Goal: Entertainment & Leisure: Consume media (video, audio)

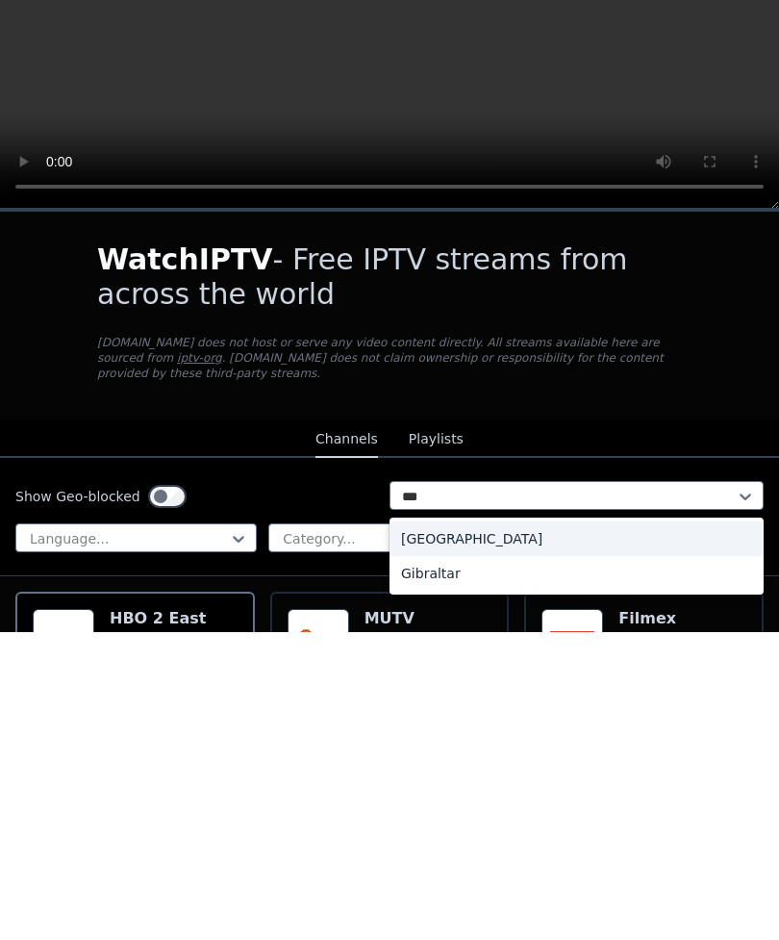
click at [491, 829] on div "[GEOGRAPHIC_DATA]" at bounding box center [577, 846] width 374 height 35
type input "***"
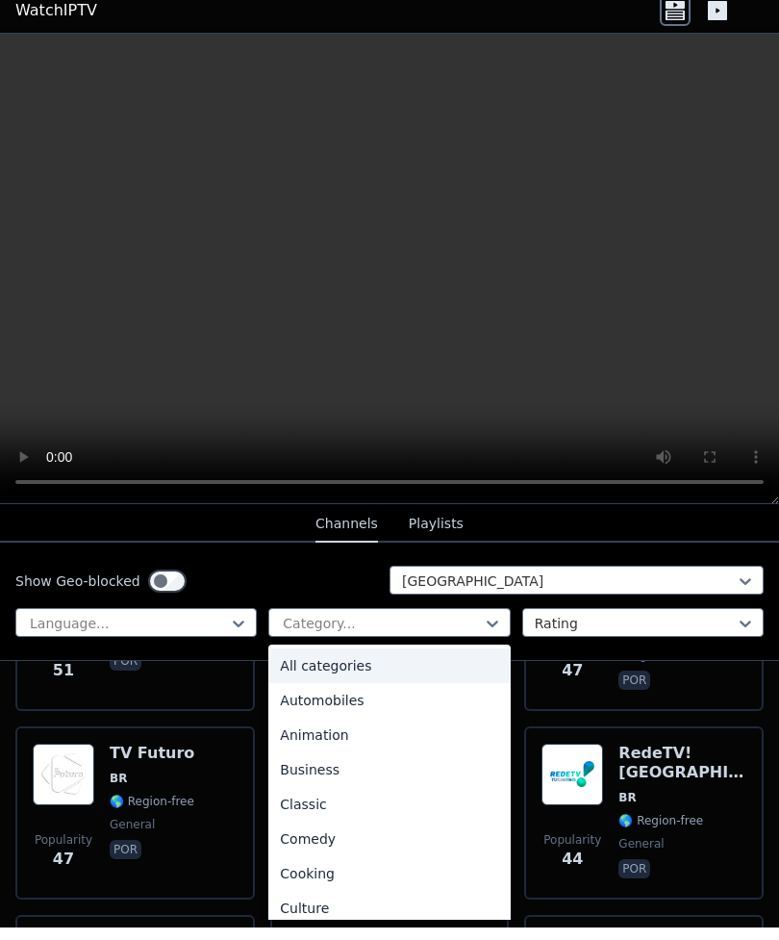
scroll to position [2515, 0]
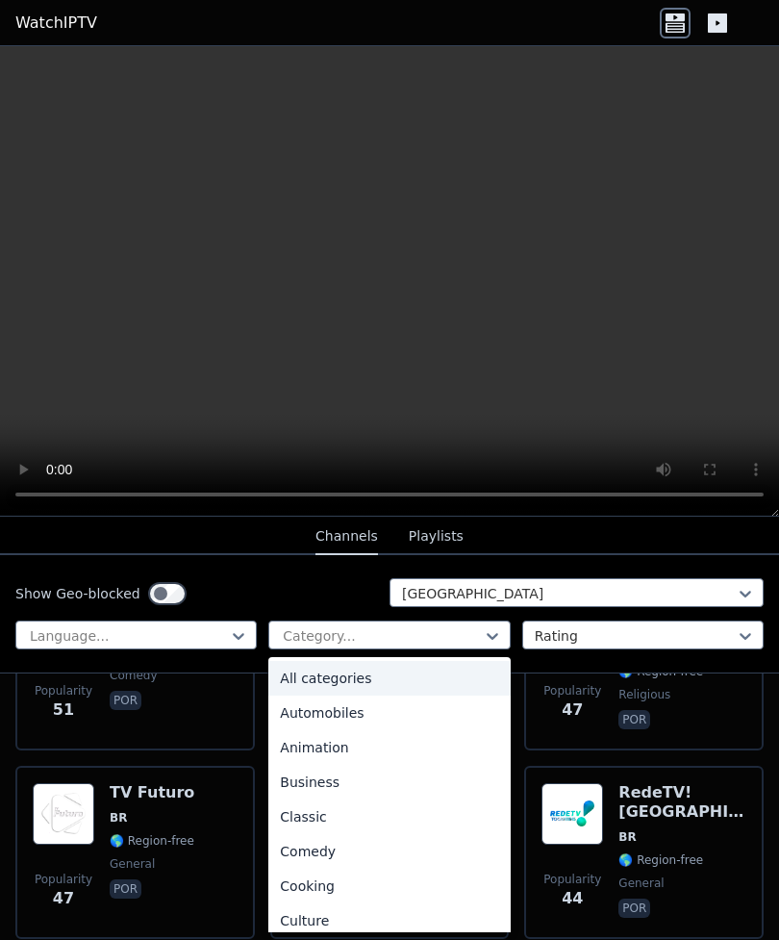
click at [589, 461] on video at bounding box center [389, 281] width 779 height 470
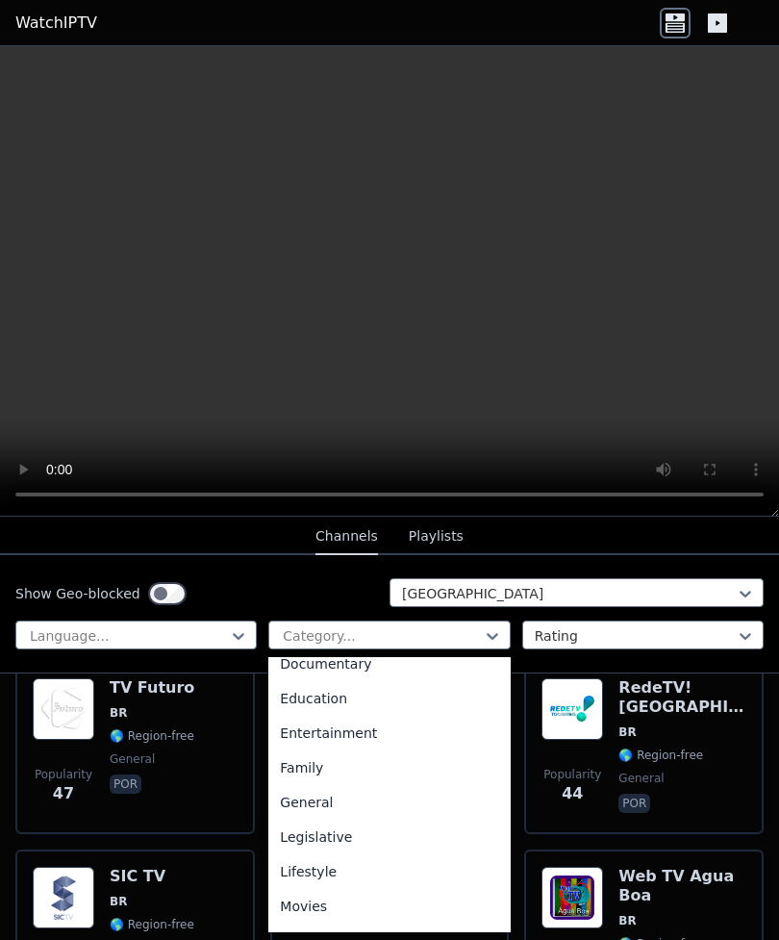
scroll to position [315, 0]
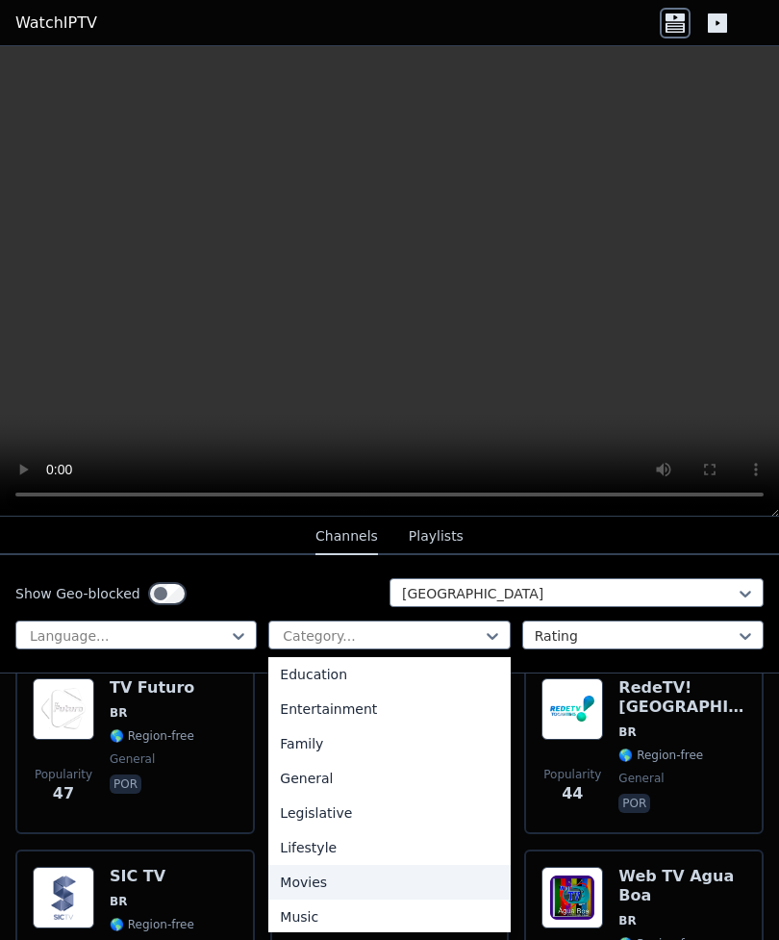
click at [341, 883] on div "Movies" at bounding box center [388, 882] width 241 height 35
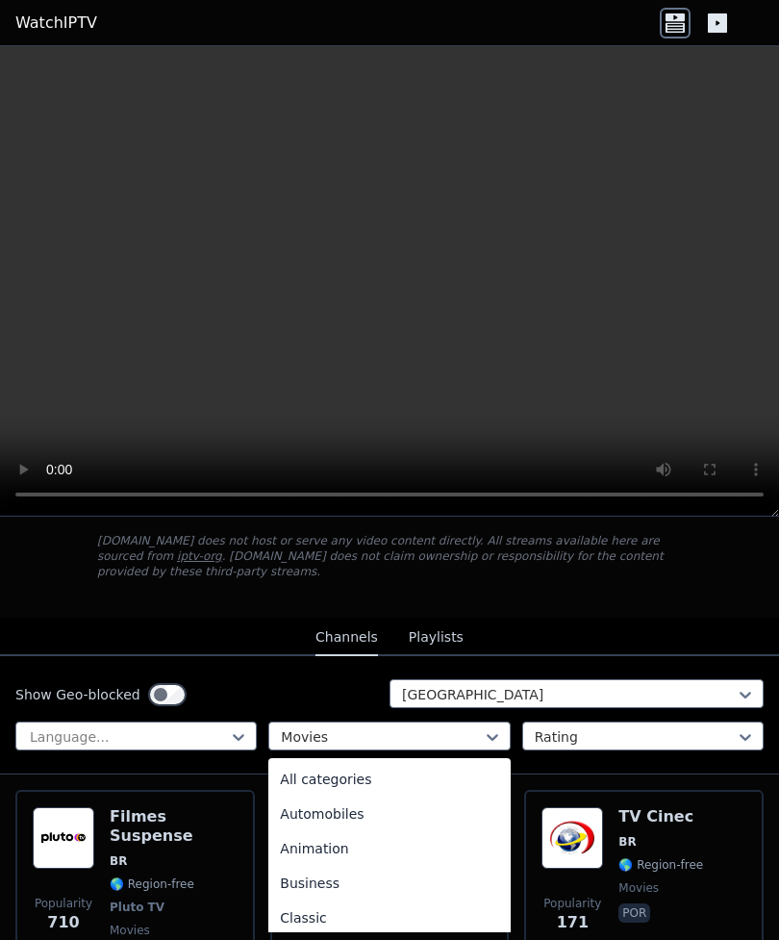
click at [439, 778] on div "All categories" at bounding box center [388, 779] width 241 height 35
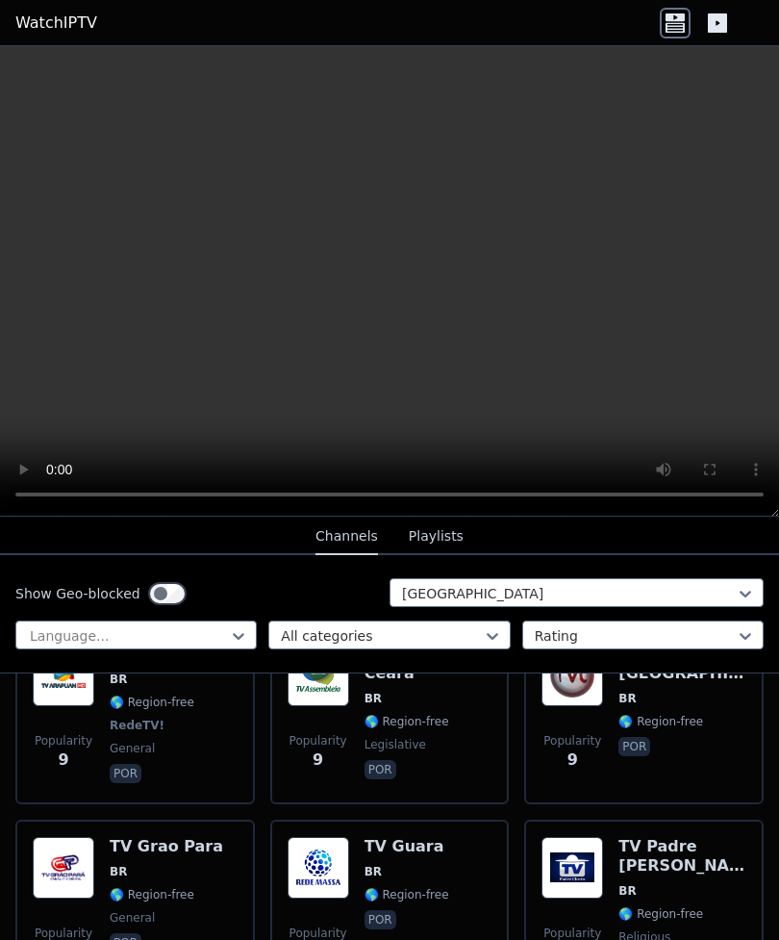
scroll to position [9140, 0]
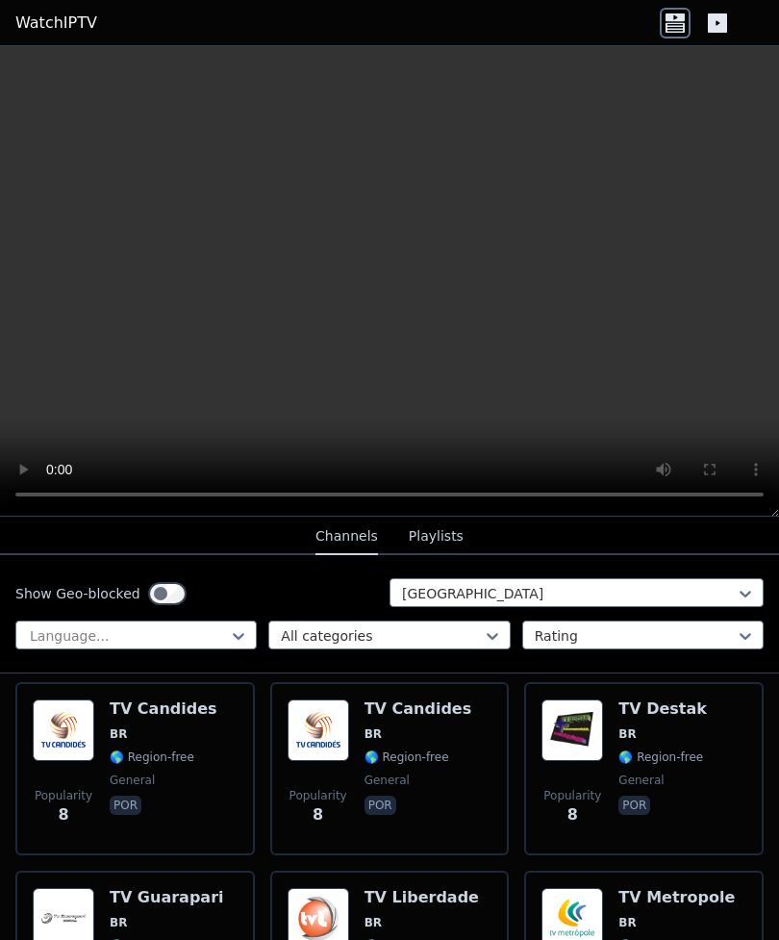
click at [654, 926] on div "Popularity 8 TV Metropole BR 🌎 Region-free general por" at bounding box center [644, 957] width 240 height 173
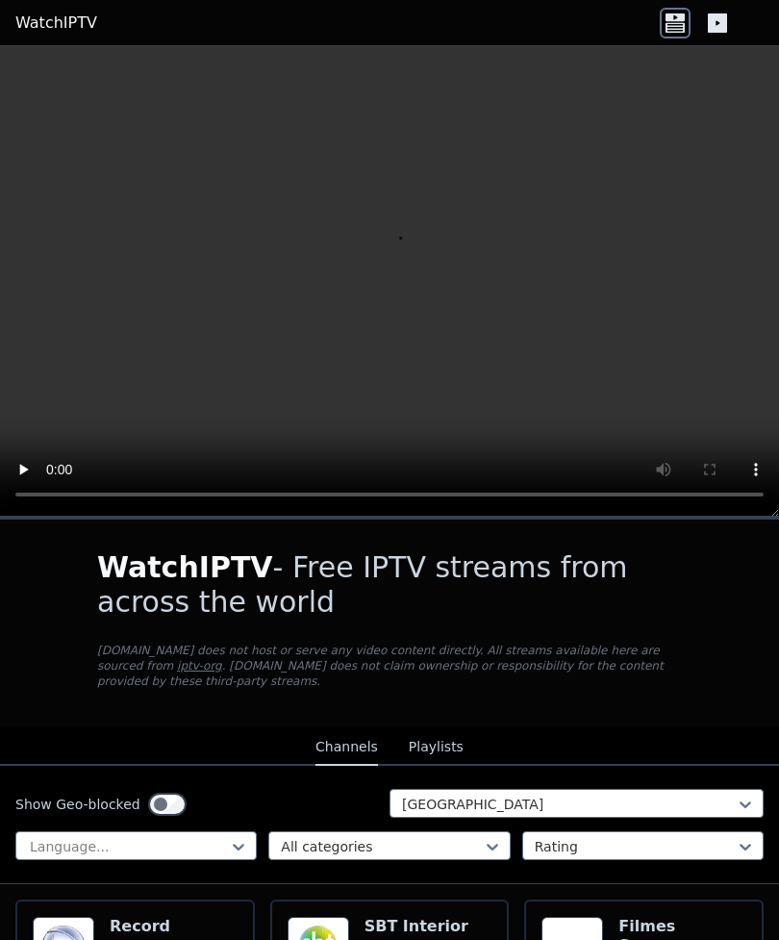
scroll to position [0, 0]
click at [436, 748] on button "Playlists" at bounding box center [436, 747] width 55 height 37
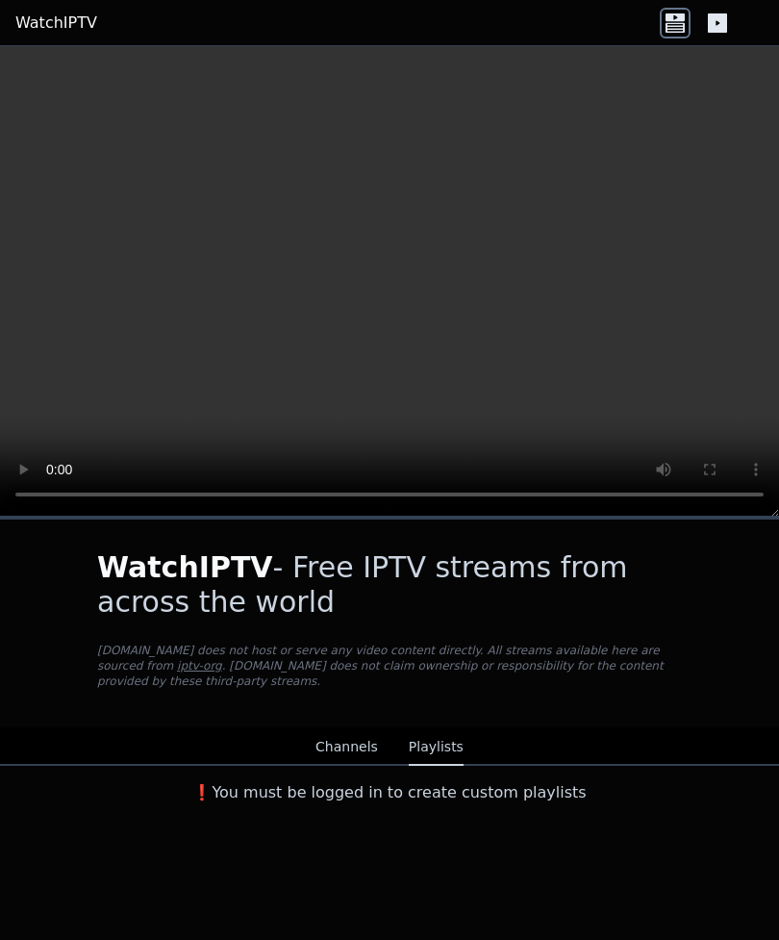
click at [355, 752] on button "Channels" at bounding box center [346, 747] width 63 height 37
